Goal: Information Seeking & Learning: Learn about a topic

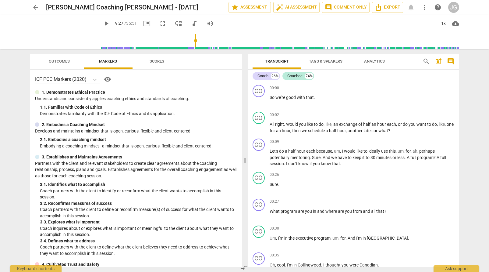
scroll to position [1333, 0]
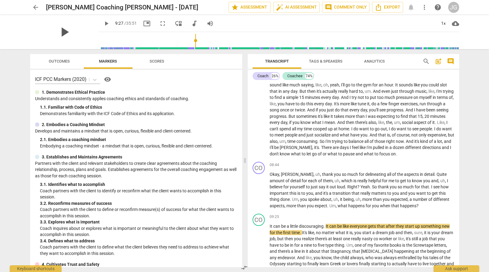
click at [58, 32] on span "play_arrow" at bounding box center [64, 32] width 16 height 16
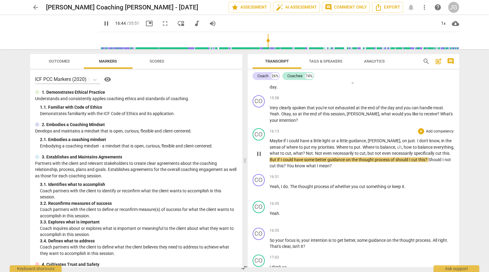
scroll to position [2044, 0]
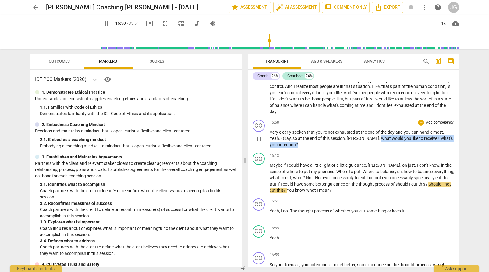
drag, startPoint x: 357, startPoint y: 131, endPoint x: 362, endPoint y: 138, distance: 8.4
click at [362, 138] on p "Very clearly spoken that you're not exhausted at the end of the day and you can…" at bounding box center [362, 138] width 185 height 19
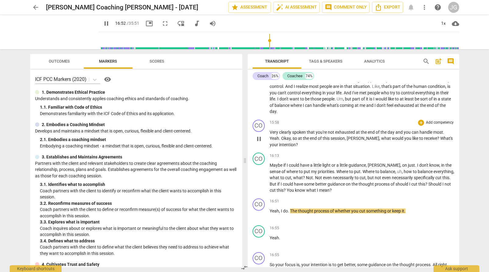
click at [310, 129] on p "Very clearly spoken that you're not exhausted at the end of the day and you can…" at bounding box center [362, 138] width 185 height 19
drag, startPoint x: 282, startPoint y: 131, endPoint x: 291, endPoint y: 137, distance: 11.5
click at [291, 137] on p "Very clearly spoken that you're not exhausted at the end of the day and you can…" at bounding box center [362, 138] width 185 height 19
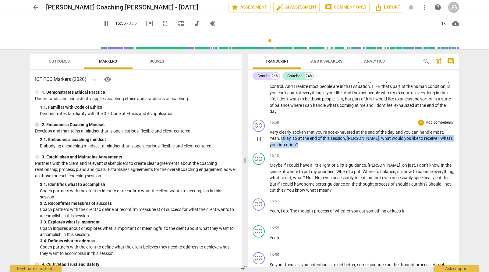
copy p "Okay , so at the end of this session , [PERSON_NAME] , what would you like to r…"
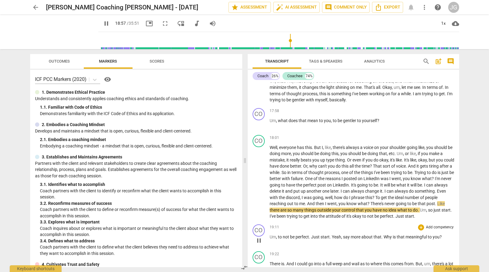
scroll to position [2360, 0]
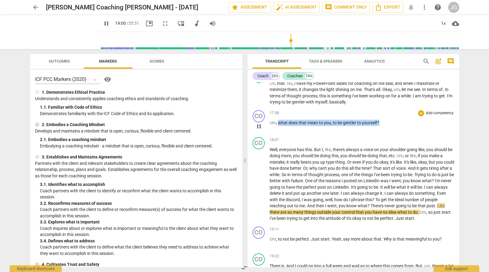
drag, startPoint x: 384, startPoint y: 115, endPoint x: 278, endPoint y: 119, distance: 106.1
click at [278, 119] on p "Um , what does that mean to you , to be gentler to yourself ?" at bounding box center [362, 122] width 185 height 6
copy p "what does that mean to you , to be gentler to yourself ?"
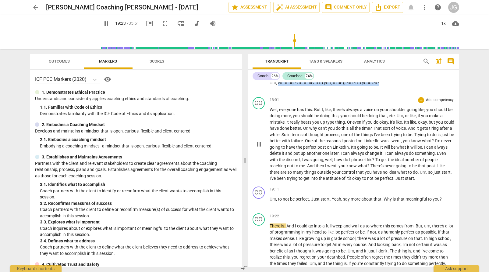
scroll to position [2406, 0]
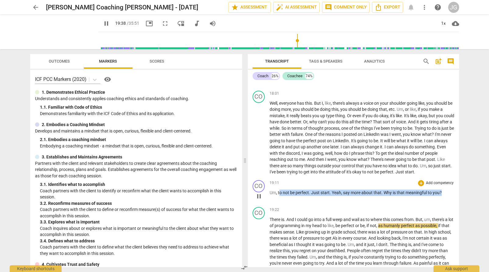
drag, startPoint x: 279, startPoint y: 185, endPoint x: 446, endPoint y: 187, distance: 167.0
click at [446, 189] on p "Um , to not be perfect . Just start . Yeah , say more about that . Why is that …" at bounding box center [362, 192] width 185 height 6
copy p "o not be perfect . Just start . Yeah , say more about that . Why is that meanin…"
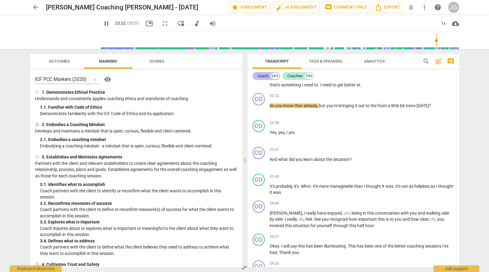
click at [268, 78] on div "Coach" at bounding box center [263, 76] width 11 height 6
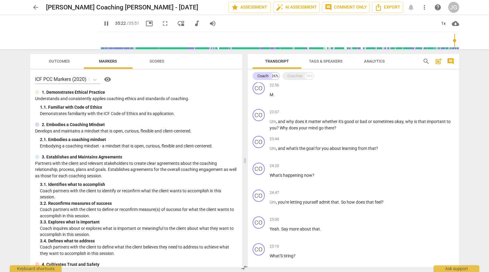
scroll to position [1108, 0]
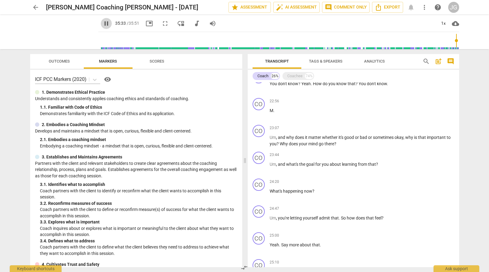
click at [103, 23] on span "pause" at bounding box center [106, 23] width 7 height 7
type input "2134"
click at [264, 76] on div "Coach" at bounding box center [263, 76] width 11 height 6
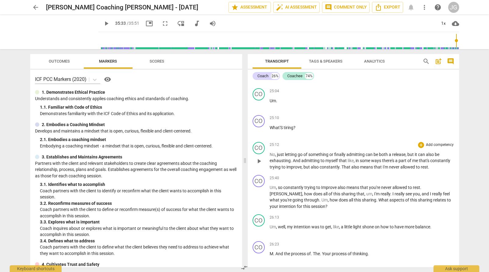
scroll to position [3215, 0]
click at [265, 77] on div "Coach" at bounding box center [263, 76] width 11 height 6
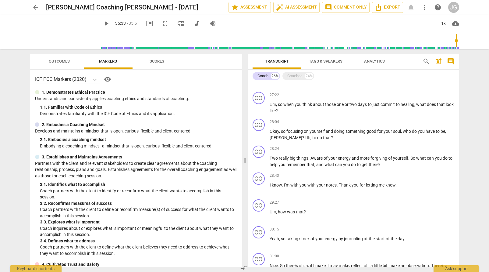
scroll to position [1366, 0]
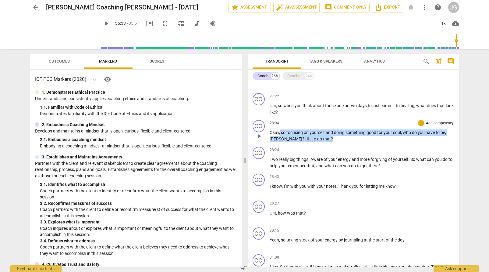
drag, startPoint x: 307, startPoint y: 131, endPoint x: 280, endPoint y: 126, distance: 27.2
click at [280, 129] on p "Okay , so focusing on yourself and doing something good for your soul , who do …" at bounding box center [362, 135] width 185 height 12
copy p "so focusing on yourself and doing something good for your soul , who do you hav…"
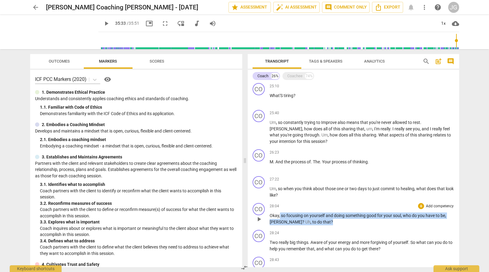
scroll to position [1284, 0]
